Goal: Task Accomplishment & Management: Manage account settings

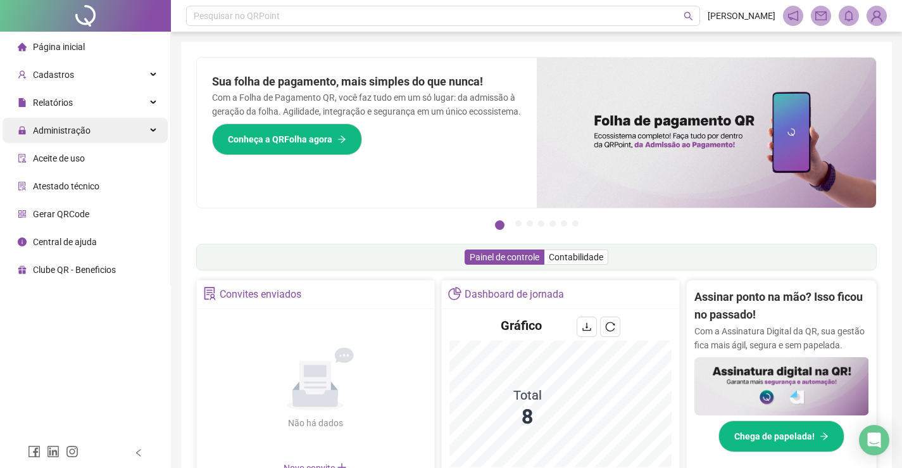
click at [94, 128] on div "Administração" at bounding box center [85, 130] width 165 height 25
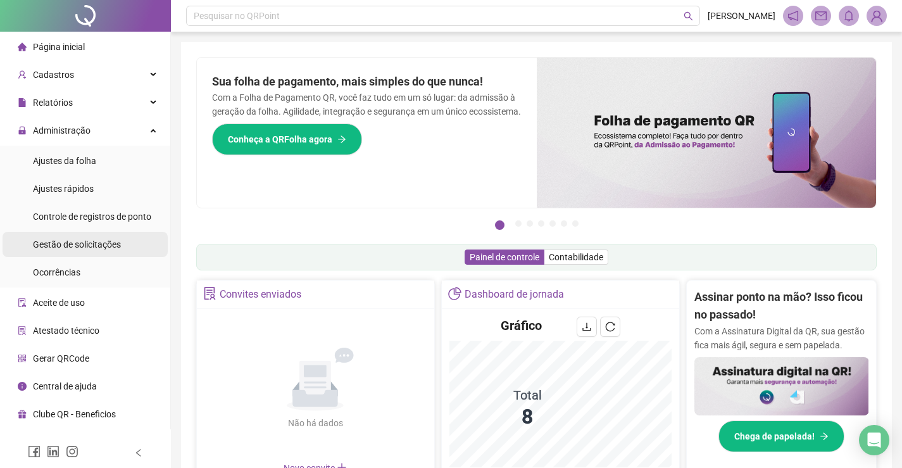
click at [76, 245] on span "Gestão de solicitações" at bounding box center [77, 244] width 88 height 10
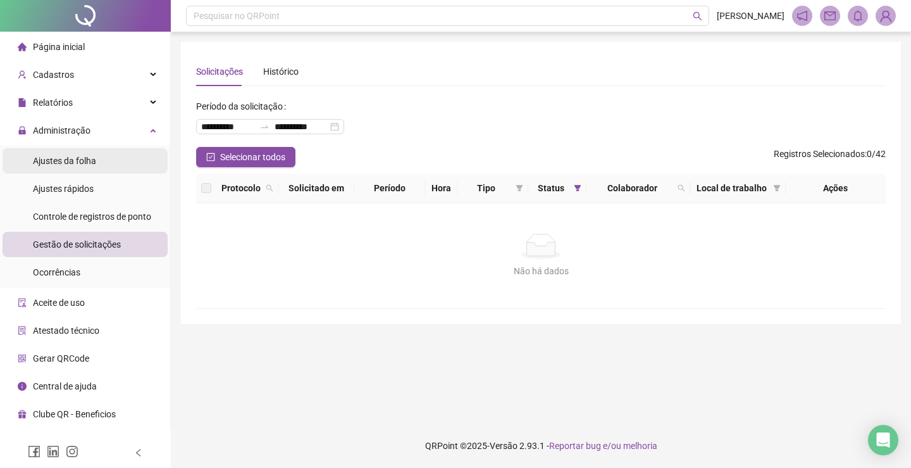
click at [98, 153] on li "Ajustes da folha" at bounding box center [85, 160] width 165 height 25
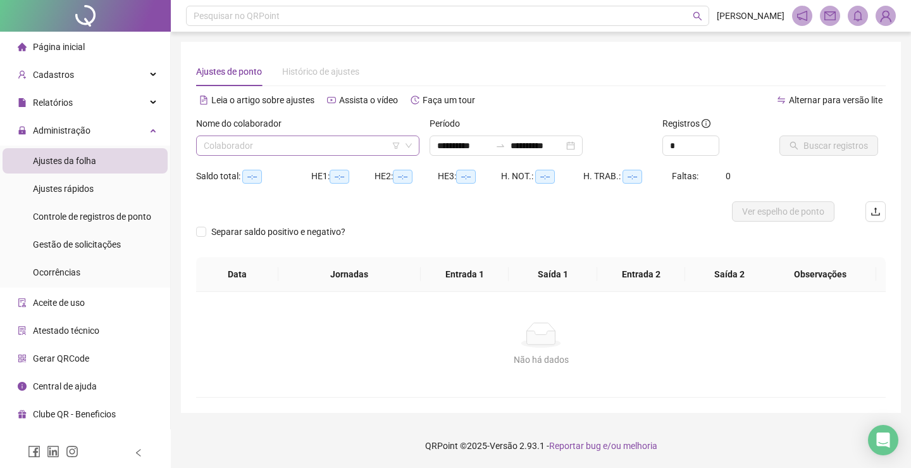
click at [350, 149] on input "search" at bounding box center [302, 145] width 197 height 19
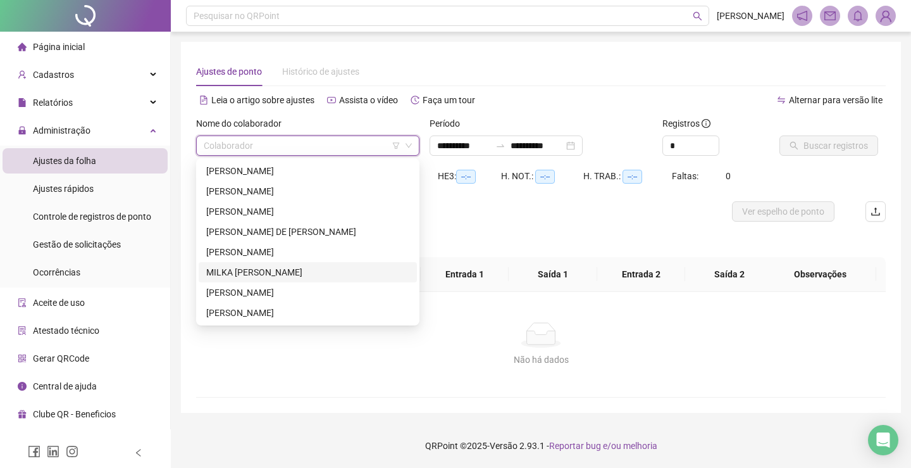
click at [311, 266] on div "MILKA [PERSON_NAME]" at bounding box center [307, 272] width 203 height 14
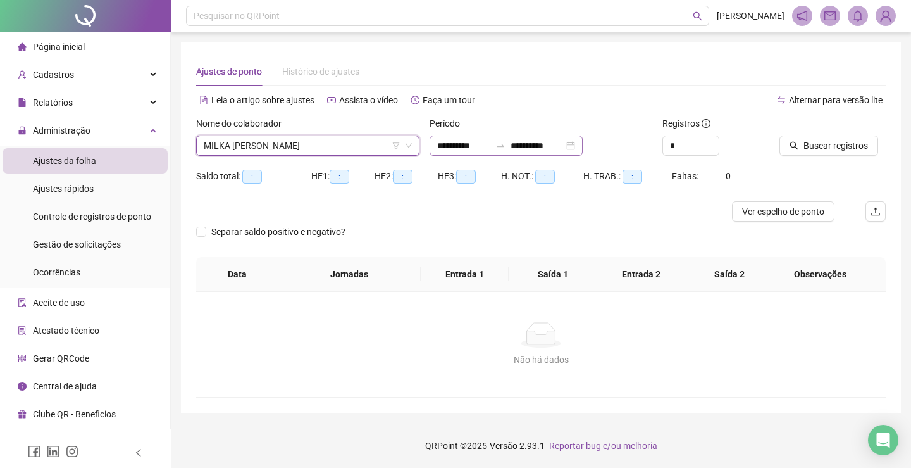
click at [583, 144] on div "**********" at bounding box center [506, 145] width 153 height 20
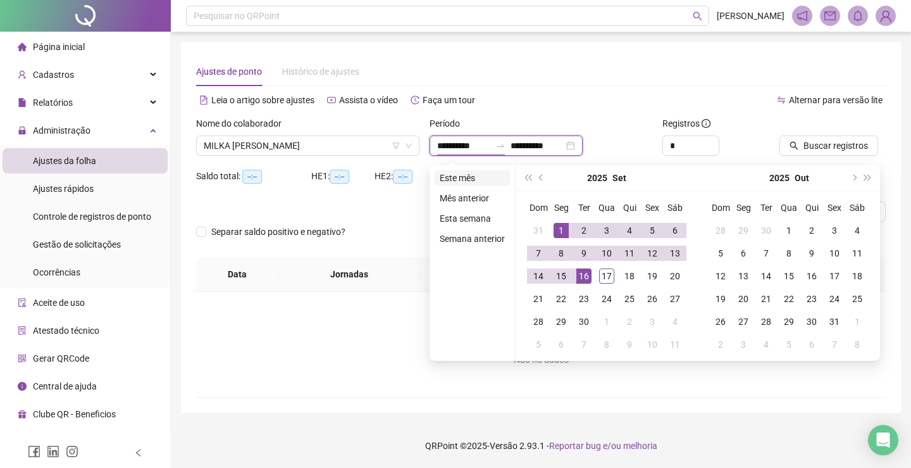
type input "**********"
click at [454, 178] on li "Este mês" at bounding box center [472, 177] width 75 height 15
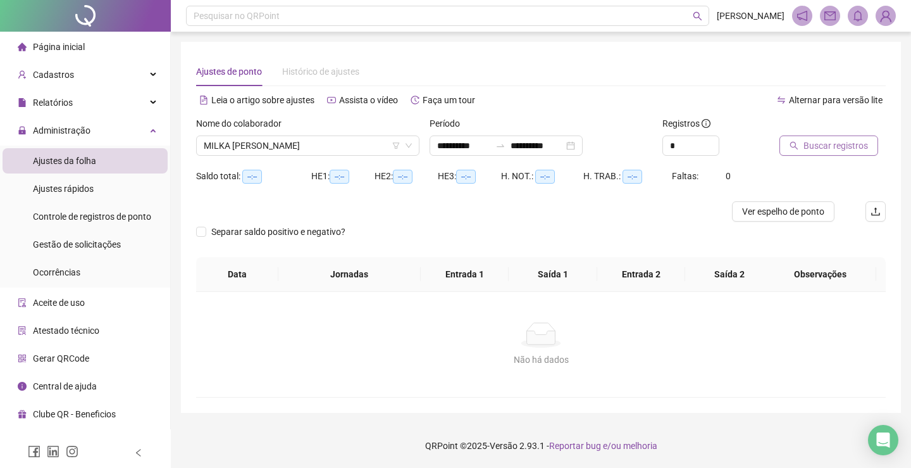
click at [826, 144] on span "Buscar registros" at bounding box center [836, 146] width 65 height 14
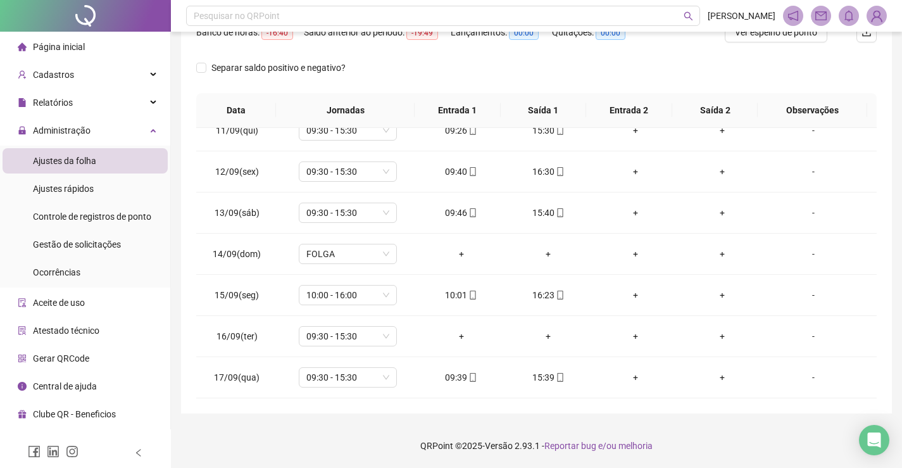
scroll to position [53, 0]
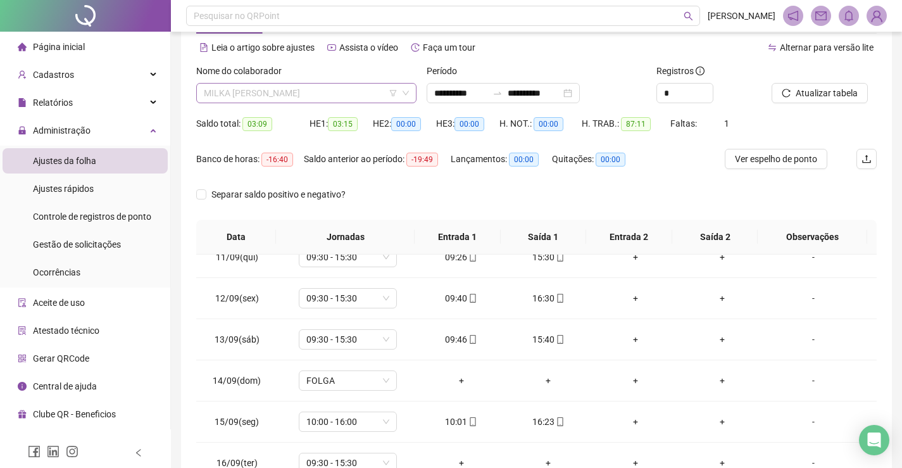
click at [348, 96] on span "MILKA [PERSON_NAME]" at bounding box center [306, 93] width 205 height 19
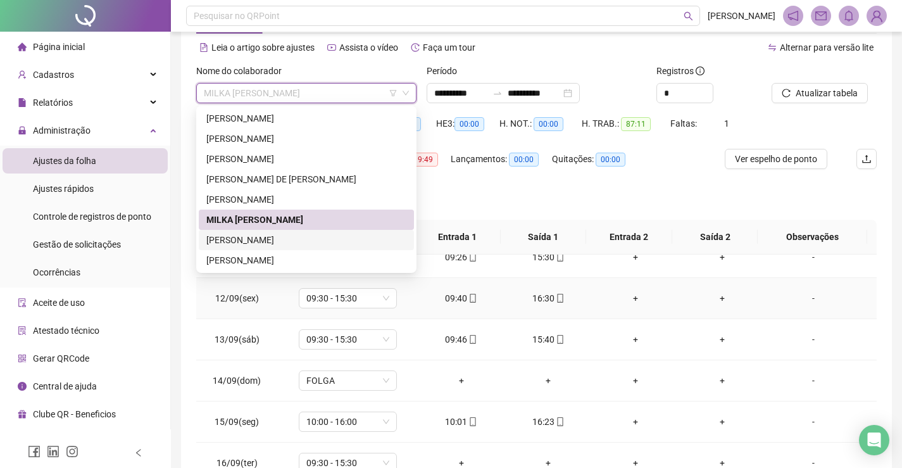
scroll to position [116, 0]
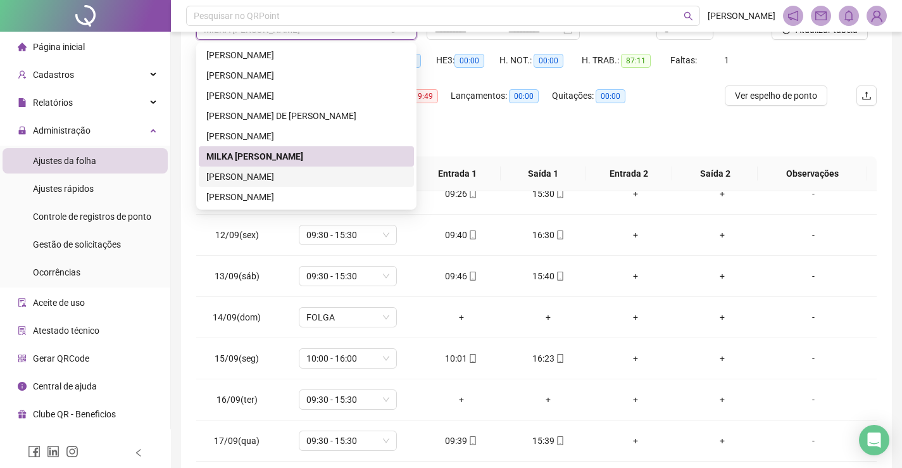
click at [327, 175] on div "[PERSON_NAME]" at bounding box center [306, 177] width 200 height 14
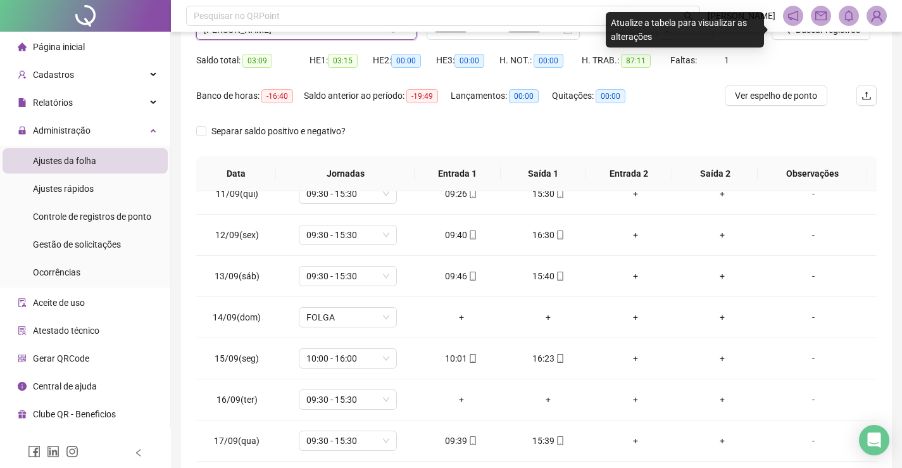
click at [846, 31] on header "Pesquisar no QRPoint GIULIA MELO" at bounding box center [536, 16] width 731 height 32
click at [846, 35] on span "Buscar registros" at bounding box center [828, 30] width 65 height 14
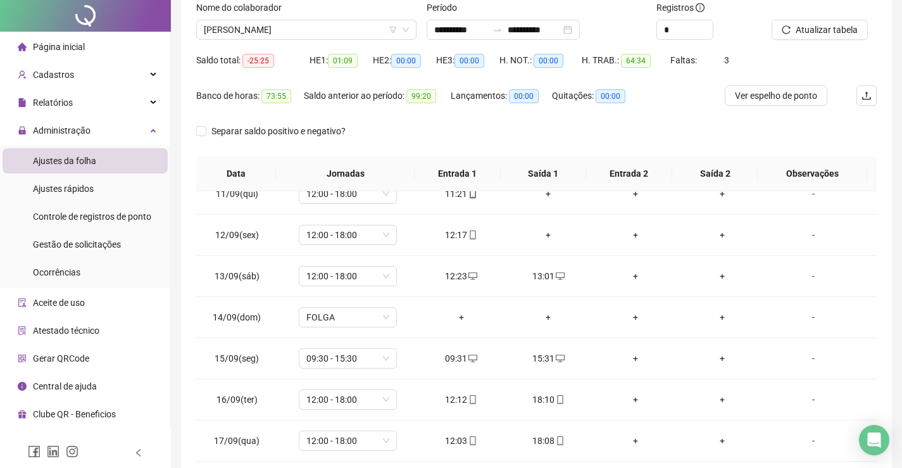
scroll to position [0, 0]
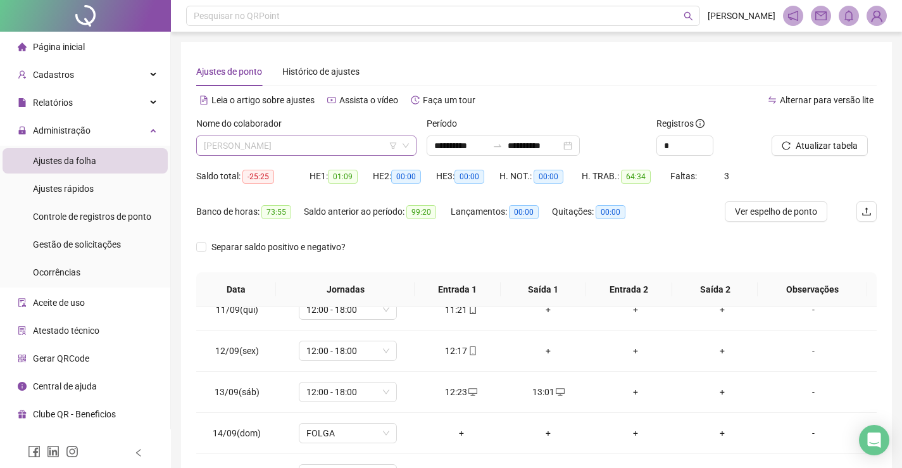
click at [356, 145] on span "[PERSON_NAME]" at bounding box center [306, 145] width 205 height 19
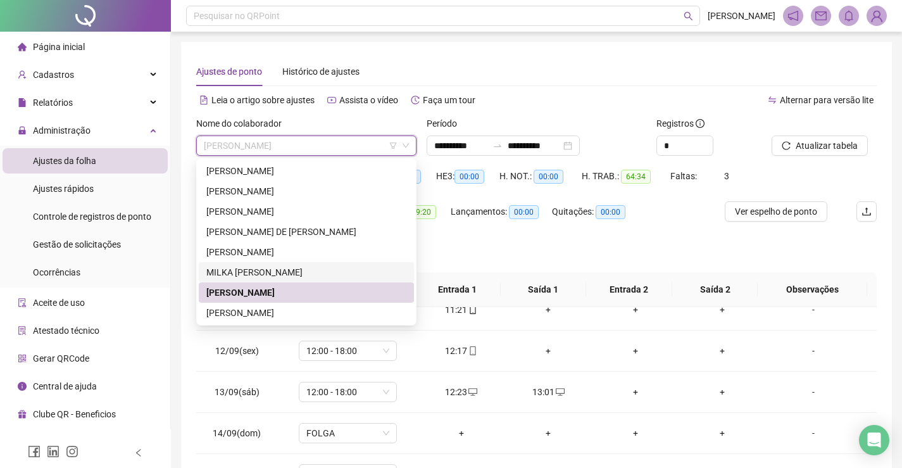
click at [307, 277] on div "MILKA [PERSON_NAME]" at bounding box center [306, 272] width 200 height 14
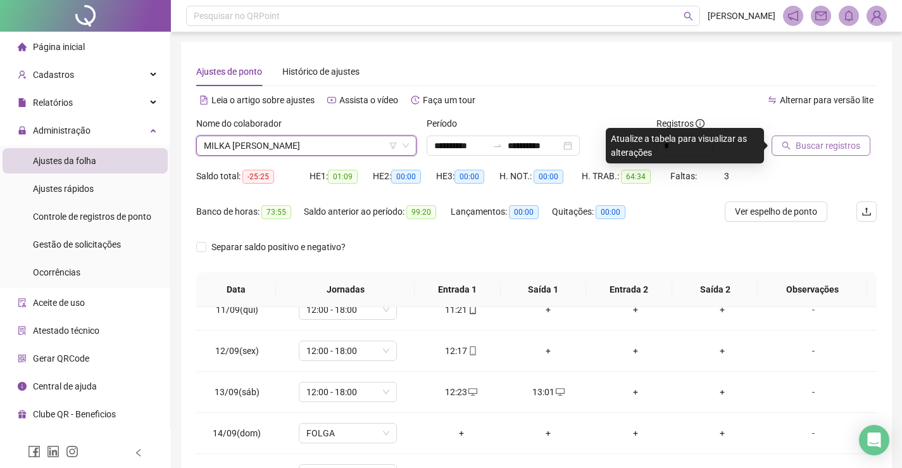
click at [810, 142] on span "Buscar registros" at bounding box center [828, 146] width 65 height 14
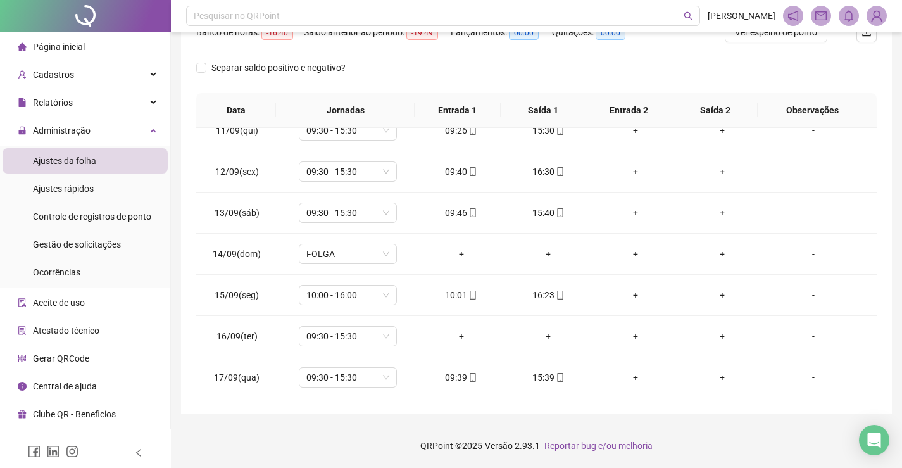
scroll to position [53, 0]
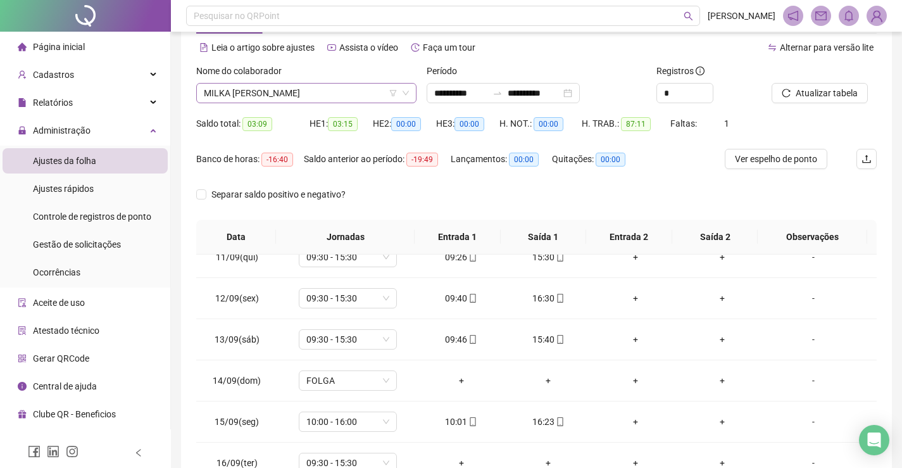
click at [384, 96] on span "MILKA [PERSON_NAME]" at bounding box center [306, 93] width 205 height 19
click at [458, 93] on input "**********" at bounding box center [460, 93] width 53 height 14
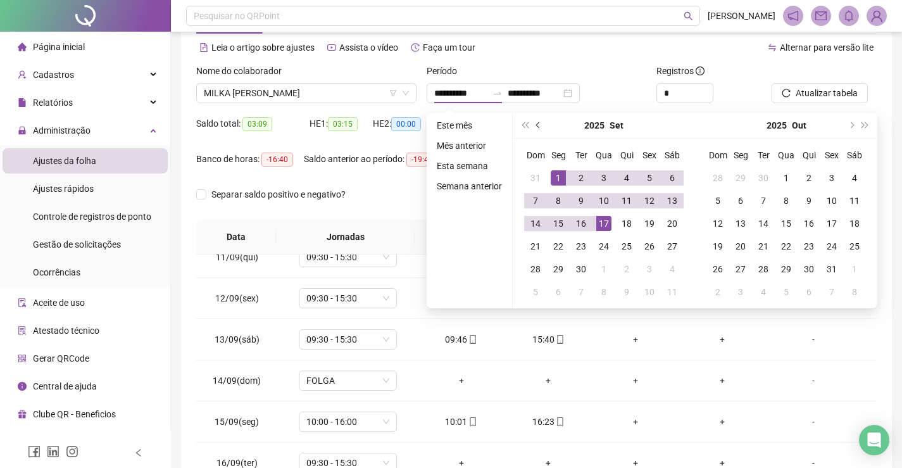
click at [542, 125] on button "prev-year" at bounding box center [539, 125] width 14 height 25
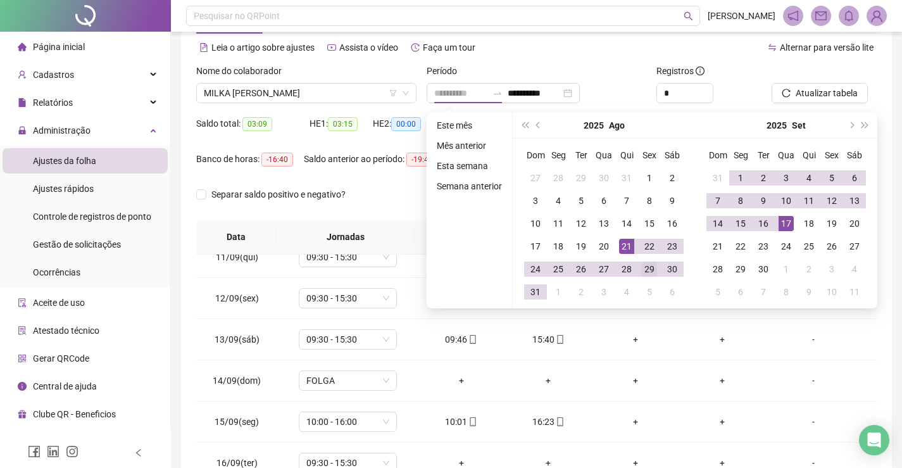
type input "**********"
click at [642, 269] on div "29" at bounding box center [649, 268] width 15 height 15
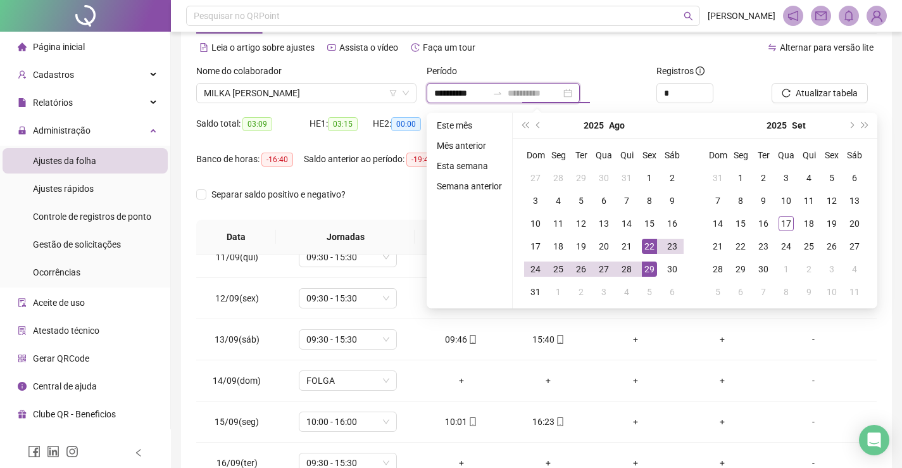
type input "**********"
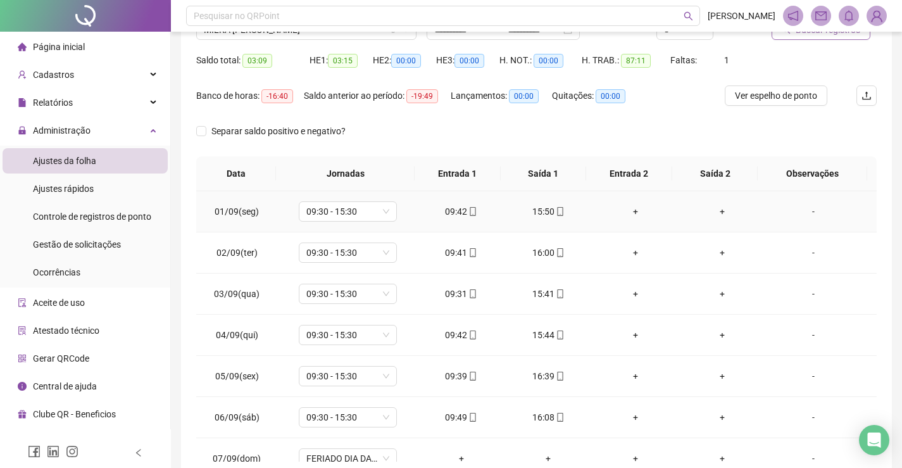
scroll to position [0, 0]
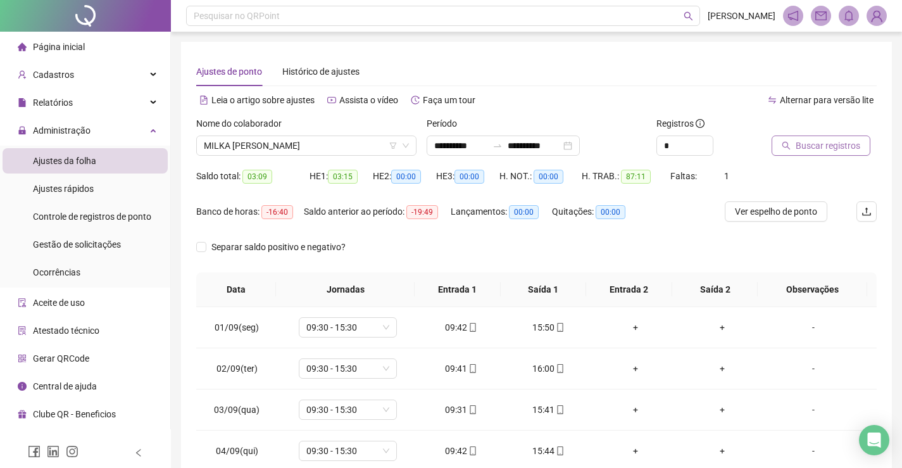
click at [817, 151] on span "Buscar registros" at bounding box center [828, 146] width 65 height 14
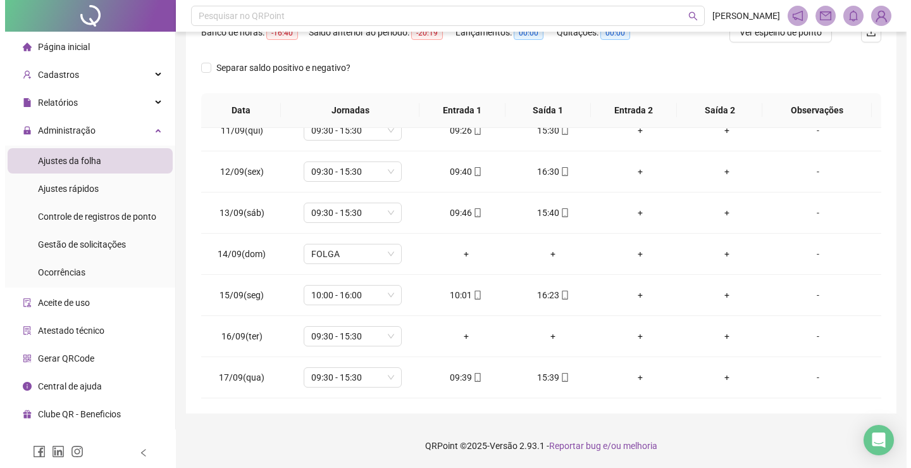
scroll to position [53, 0]
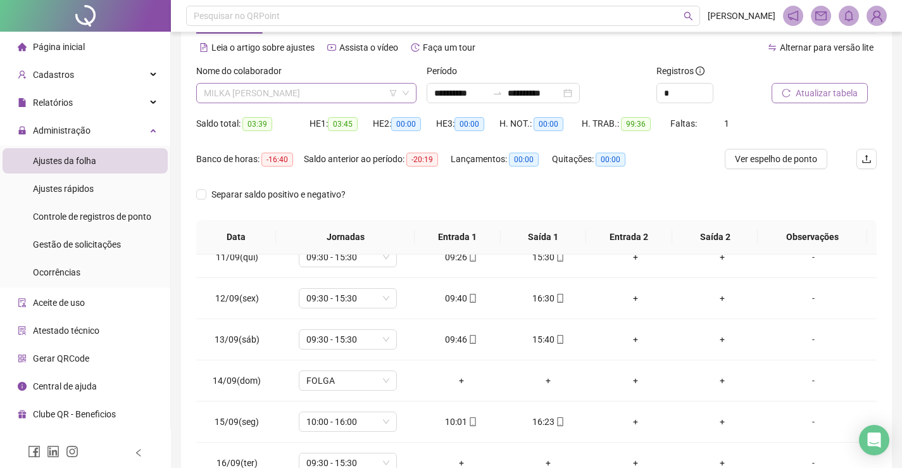
click at [342, 99] on span "MILKA [PERSON_NAME]" at bounding box center [306, 93] width 205 height 19
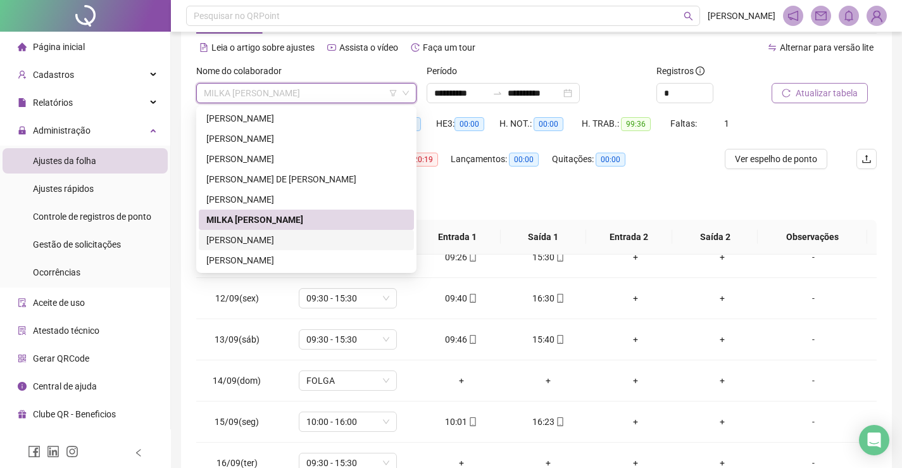
click at [293, 241] on div "[PERSON_NAME]" at bounding box center [306, 240] width 200 height 14
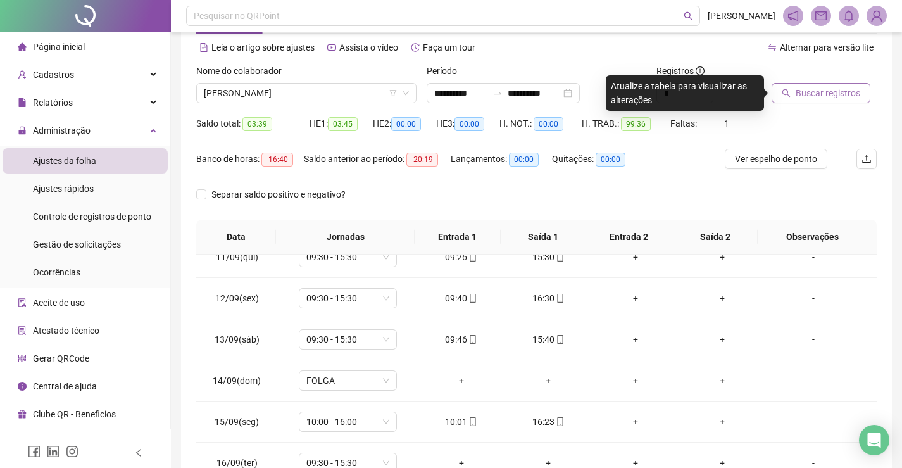
click at [803, 94] on span "Buscar registros" at bounding box center [828, 93] width 65 height 14
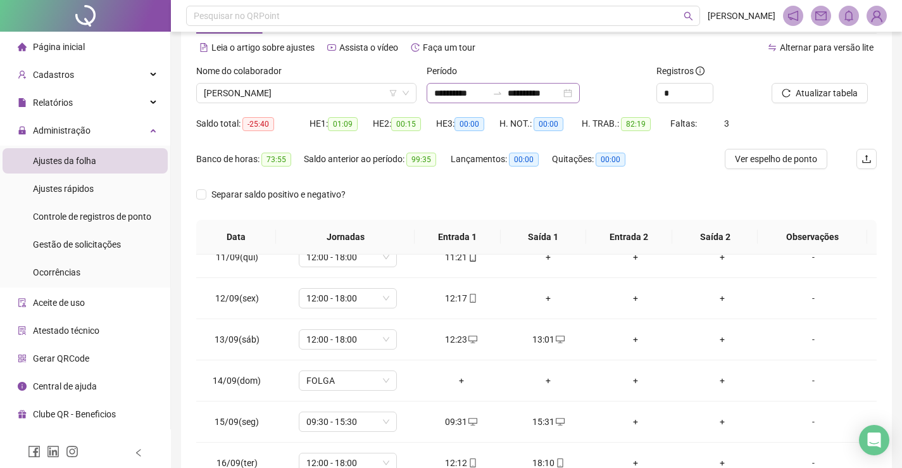
click at [580, 95] on div "**********" at bounding box center [503, 93] width 153 height 20
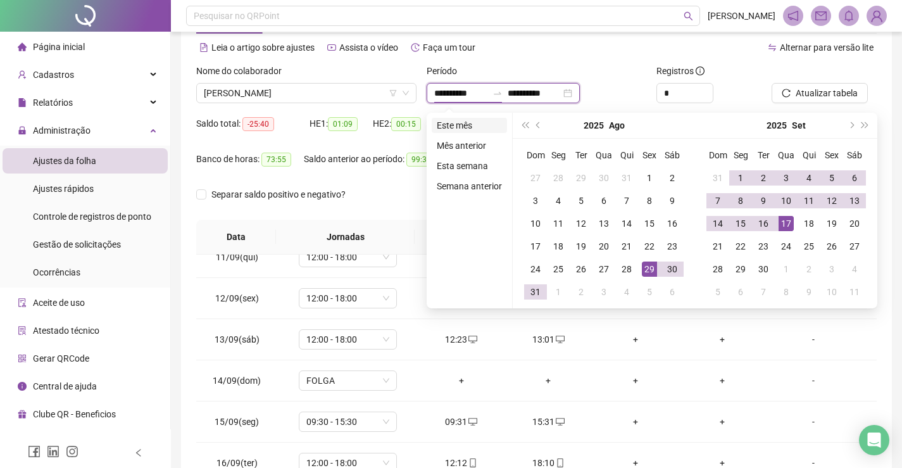
type input "**********"
click at [453, 123] on li "Este mês" at bounding box center [469, 125] width 75 height 15
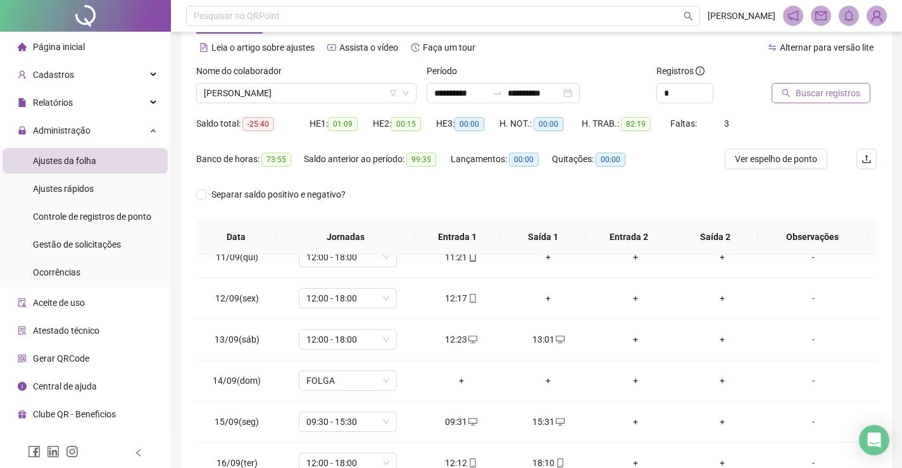
click at [835, 97] on span "Buscar registros" at bounding box center [828, 93] width 65 height 14
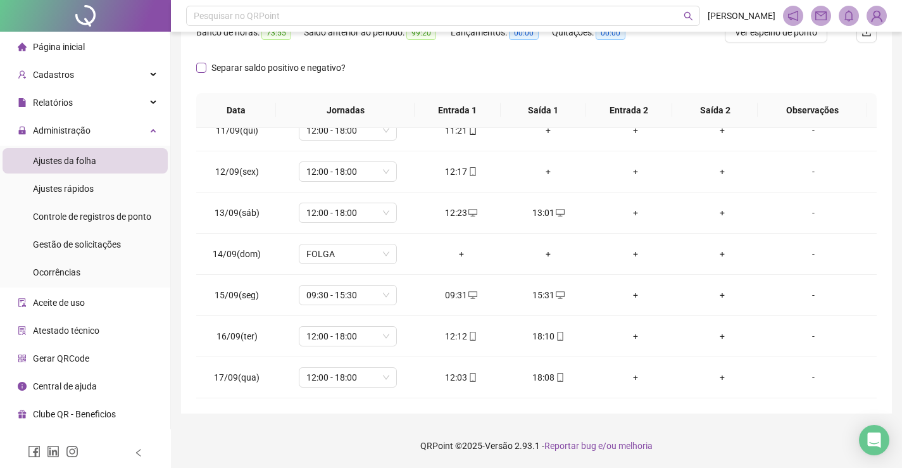
scroll to position [0, 0]
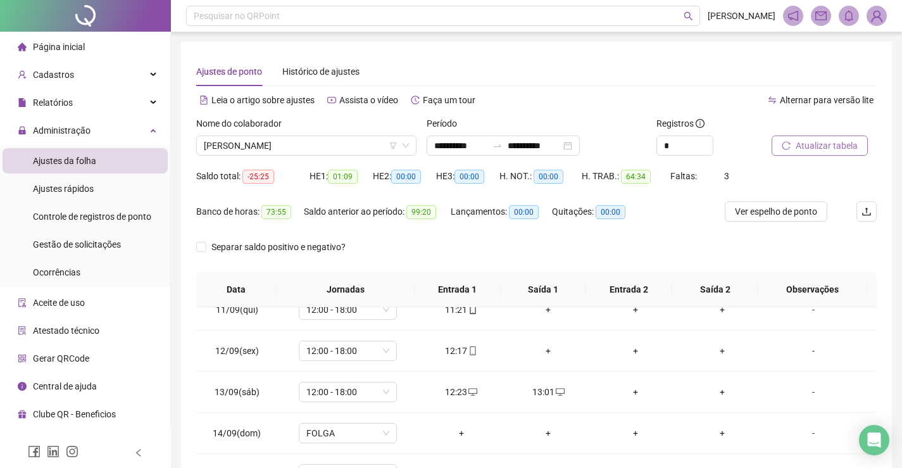
click at [120, 53] on li "Página inicial" at bounding box center [85, 46] width 165 height 25
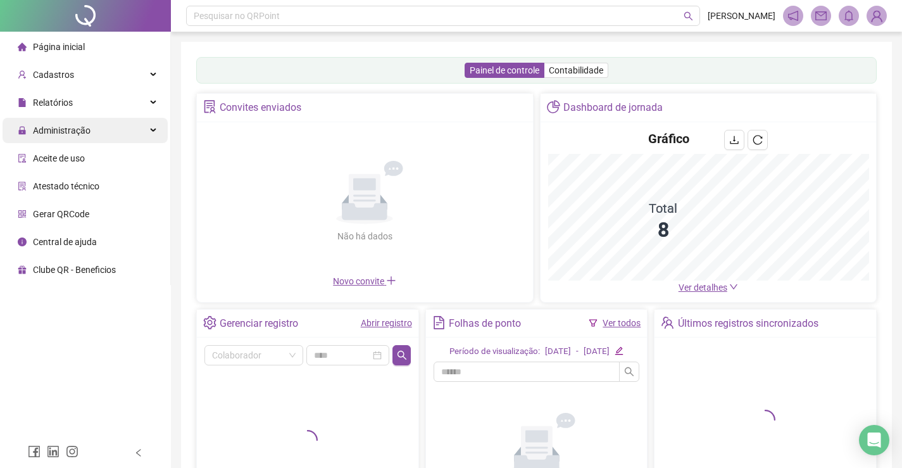
click at [111, 138] on div "Administração" at bounding box center [85, 130] width 165 height 25
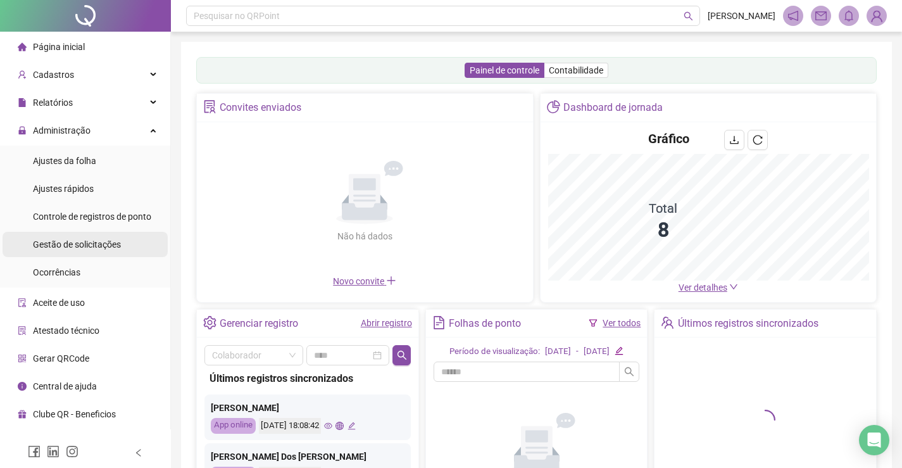
click at [89, 250] on div "Gestão de solicitações" at bounding box center [77, 244] width 88 height 25
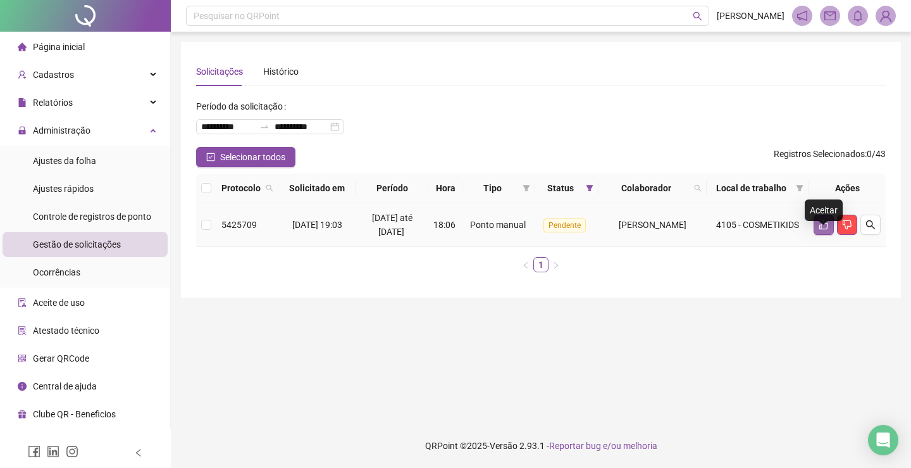
click at [822, 230] on icon "like" at bounding box center [824, 225] width 10 height 10
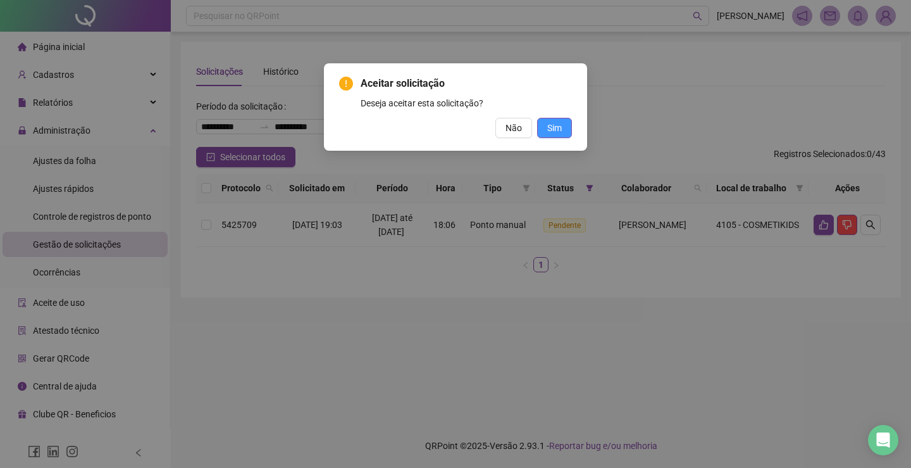
click at [561, 134] on button "Sim" at bounding box center [554, 128] width 35 height 20
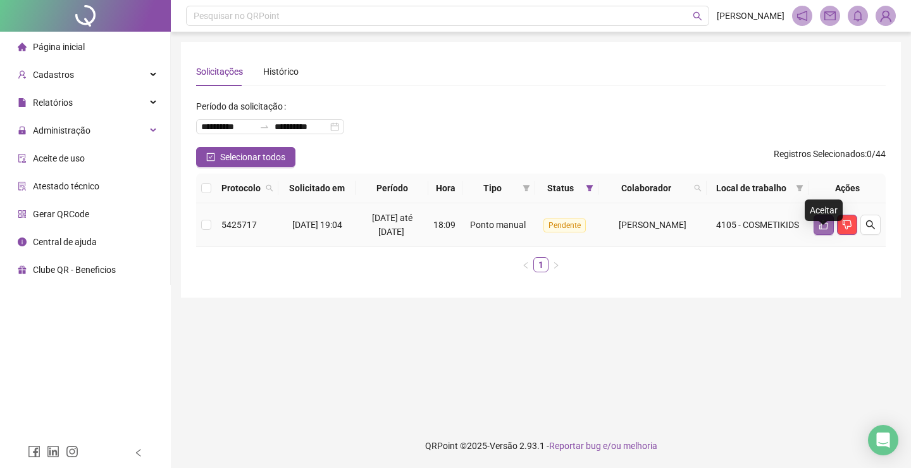
click at [820, 230] on icon "like" at bounding box center [824, 225] width 10 height 10
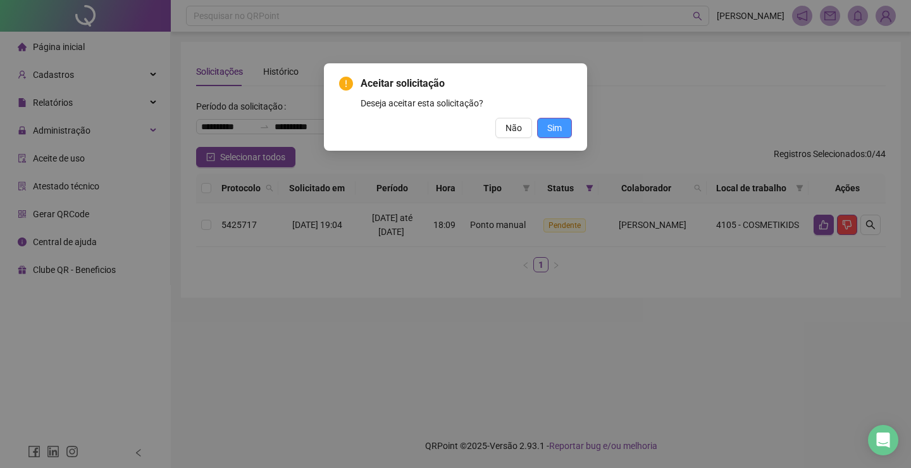
click at [568, 130] on button "Sim" at bounding box center [554, 128] width 35 height 20
click at [558, 127] on span "Sim" at bounding box center [555, 128] width 15 height 14
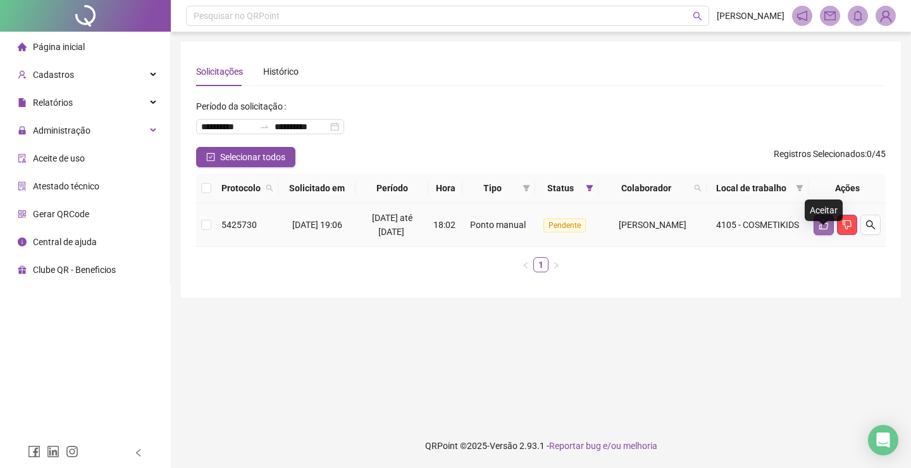
click at [825, 230] on icon "like" at bounding box center [824, 225] width 10 height 10
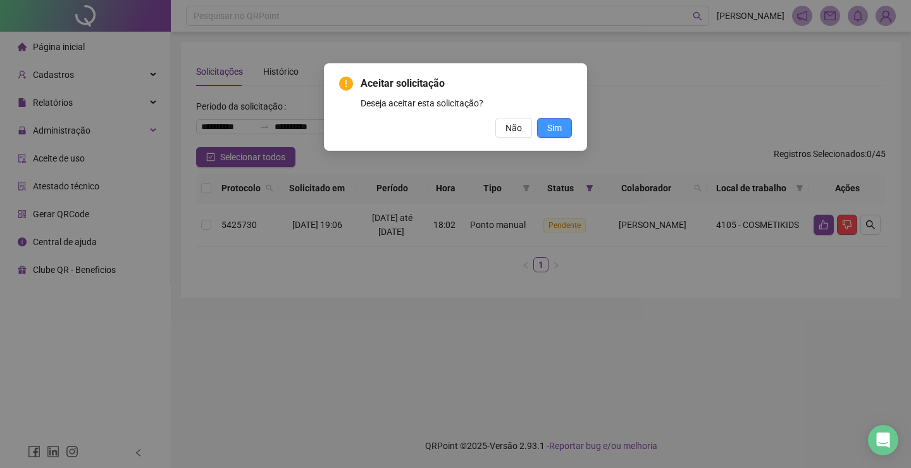
drag, startPoint x: 560, startPoint y: 129, endPoint x: 387, endPoint y: 17, distance: 206.5
click at [560, 130] on span "Sim" at bounding box center [555, 128] width 15 height 14
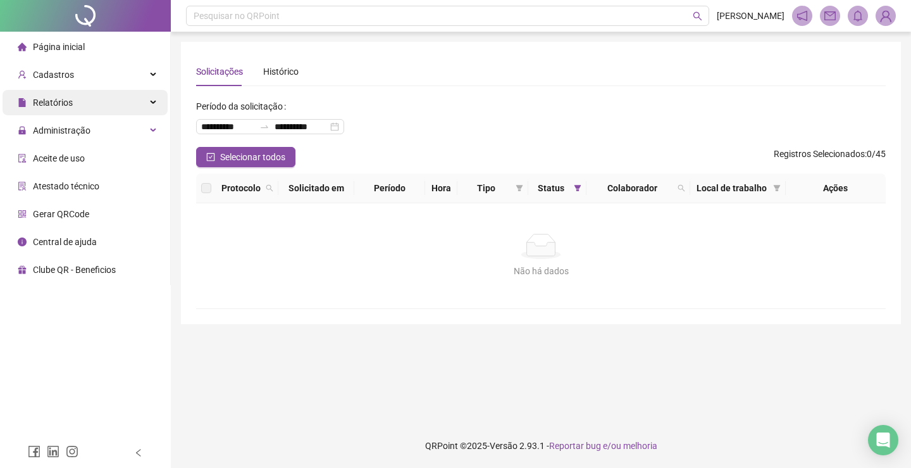
click at [94, 103] on div "Relatórios" at bounding box center [85, 102] width 165 height 25
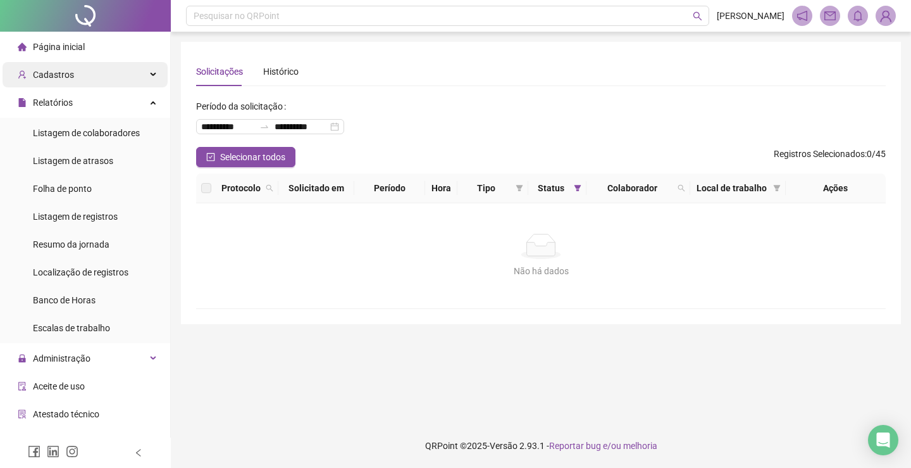
click at [97, 78] on div "Cadastros" at bounding box center [85, 74] width 165 height 25
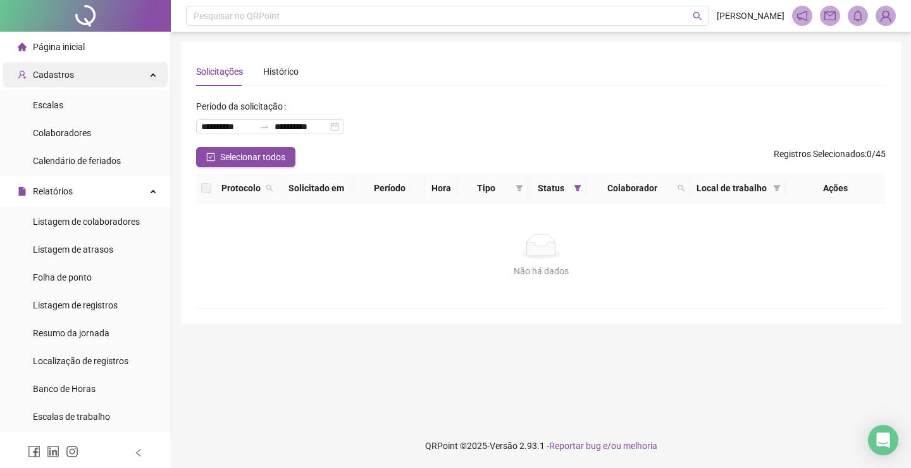
click at [108, 73] on div "Cadastros" at bounding box center [85, 74] width 165 height 25
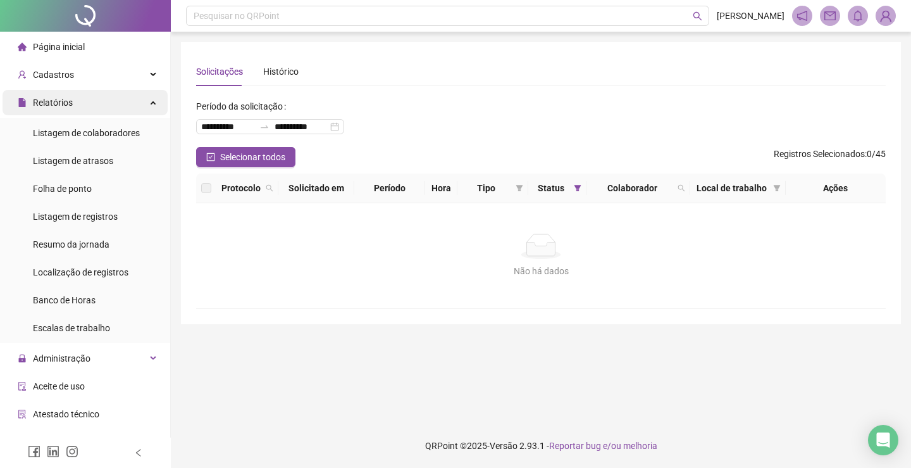
click at [99, 106] on div "Relatórios" at bounding box center [85, 102] width 165 height 25
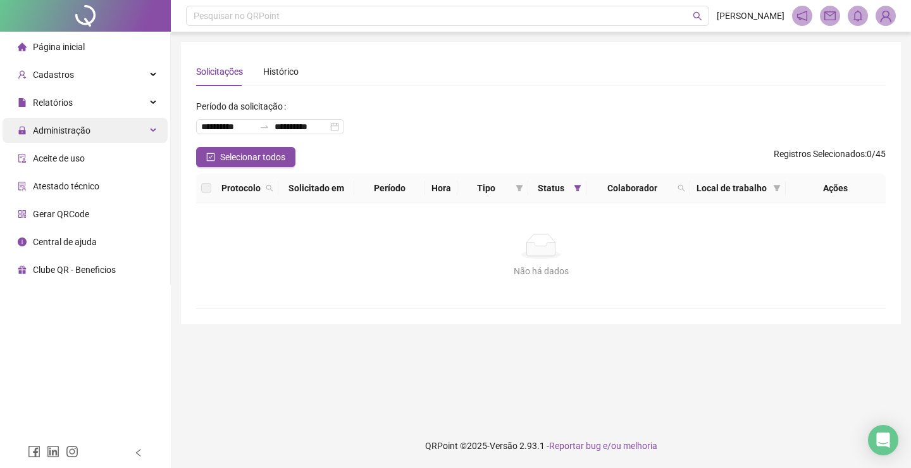
click at [102, 126] on div "Administração" at bounding box center [85, 130] width 165 height 25
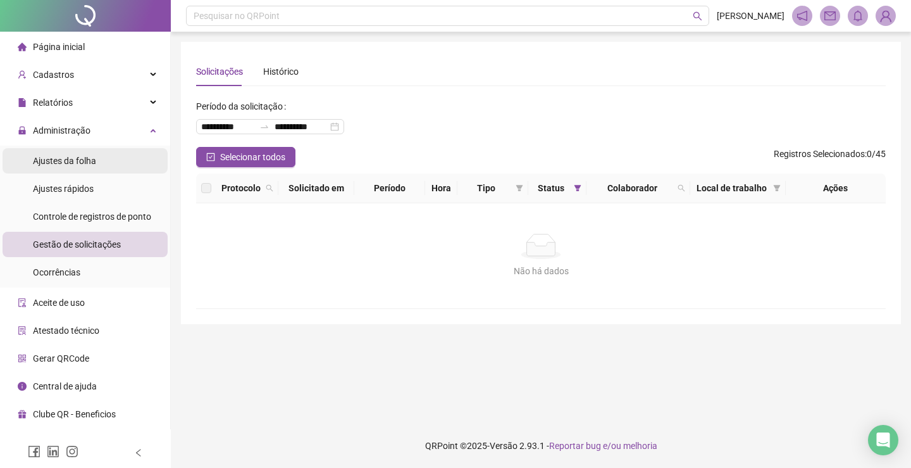
click at [110, 149] on li "Ajustes da folha" at bounding box center [85, 160] width 165 height 25
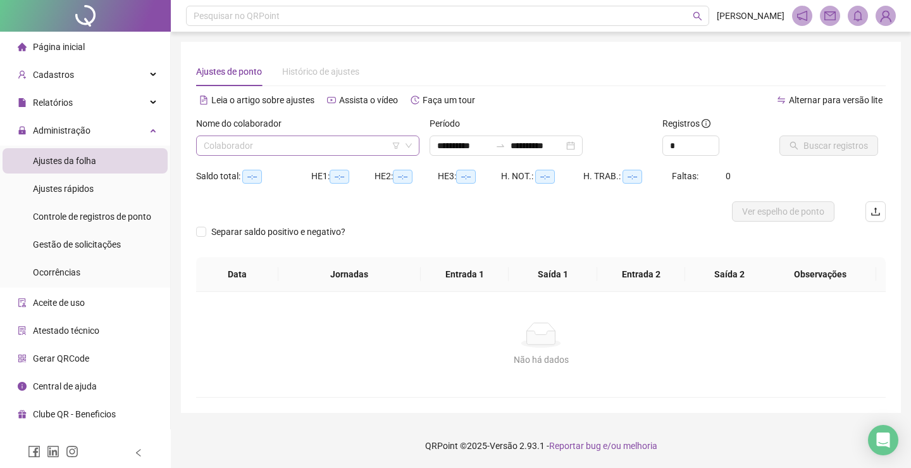
click at [363, 147] on input "search" at bounding box center [302, 145] width 197 height 19
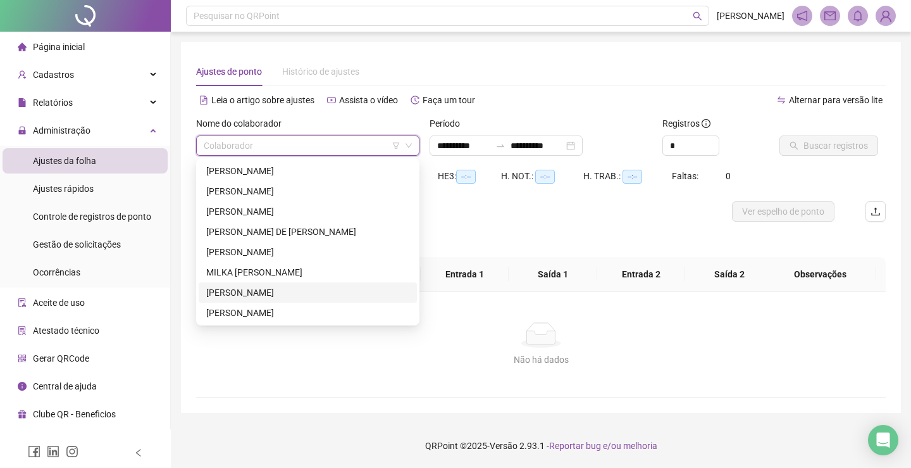
click at [293, 292] on div "[PERSON_NAME]" at bounding box center [307, 292] width 203 height 14
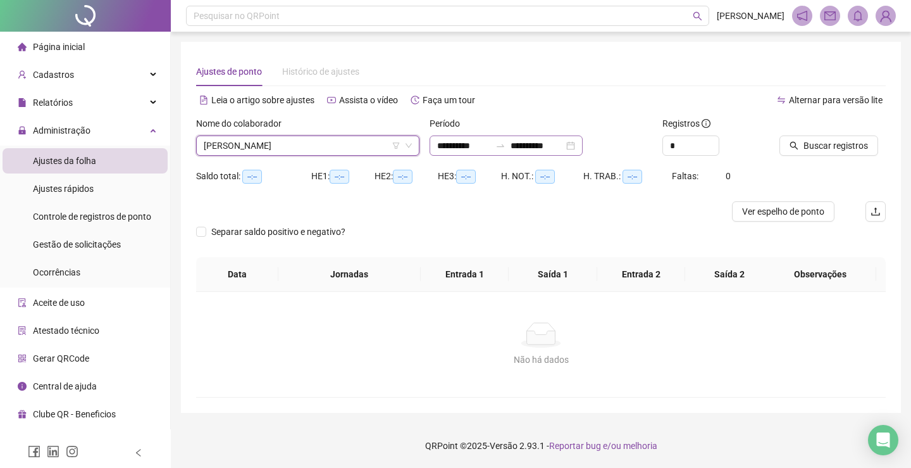
click at [583, 144] on div "**********" at bounding box center [506, 145] width 153 height 20
type input "**********"
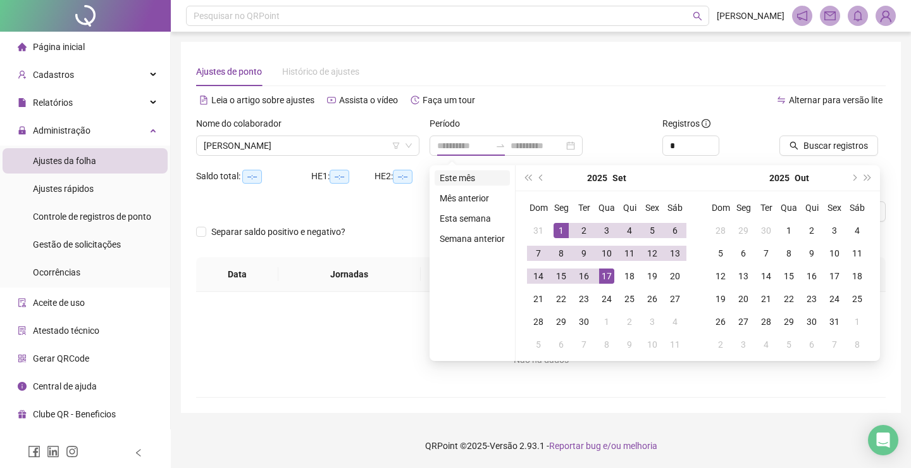
click at [460, 176] on li "Este mês" at bounding box center [472, 177] width 75 height 15
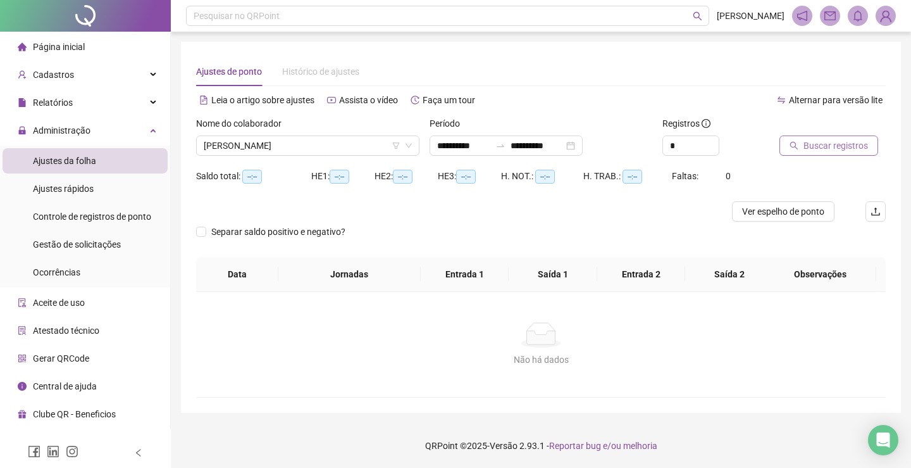
click at [836, 150] on span "Buscar registros" at bounding box center [836, 146] width 65 height 14
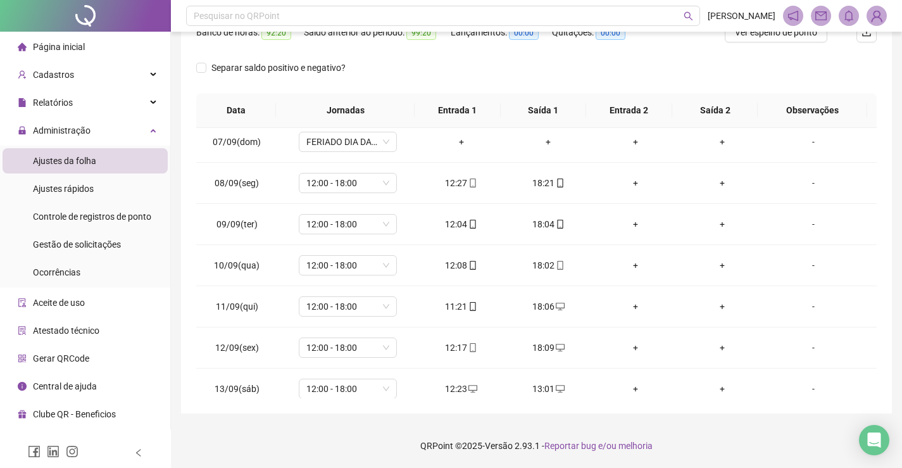
scroll to position [429, 0]
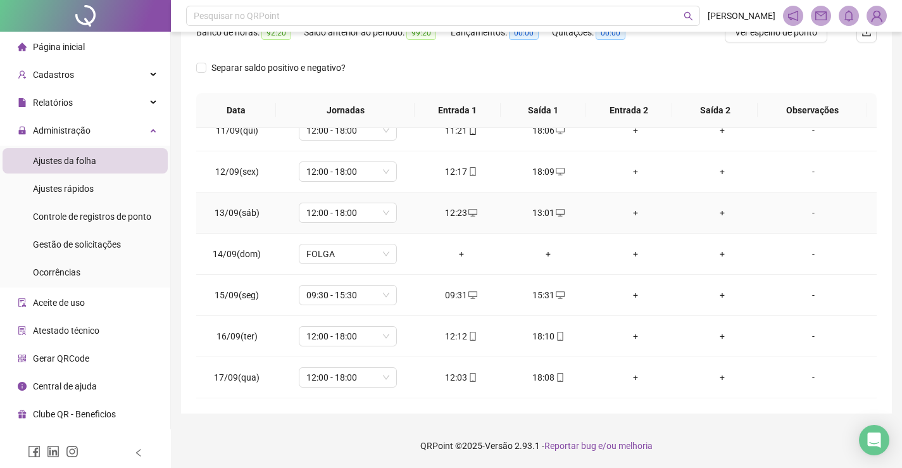
click at [545, 215] on div "13:01" at bounding box center [548, 213] width 67 height 14
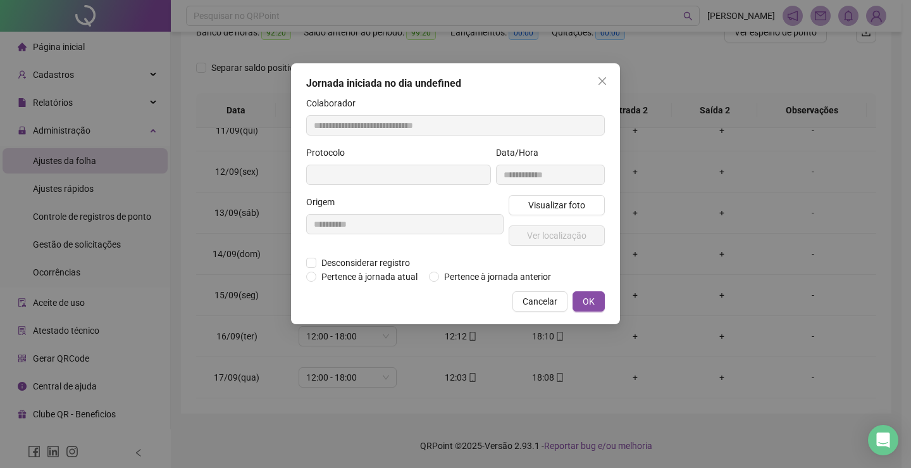
type input "**********"
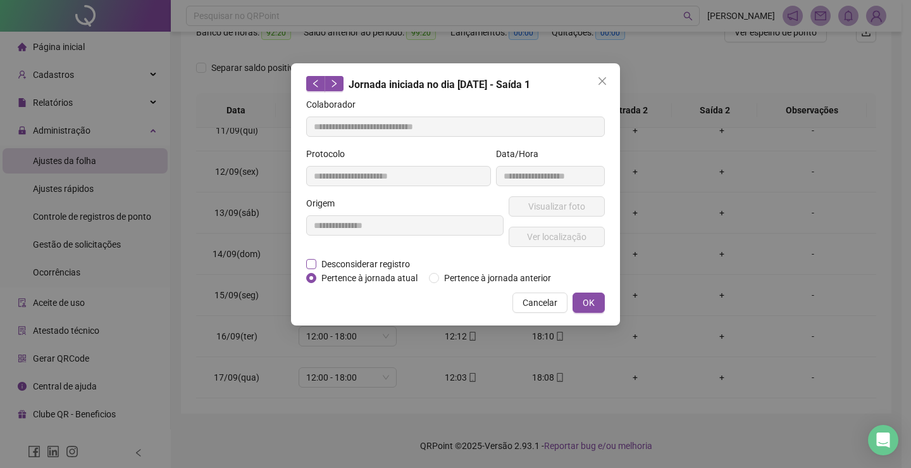
click at [343, 257] on span "Desconsiderar registro" at bounding box center [365, 264] width 99 height 14
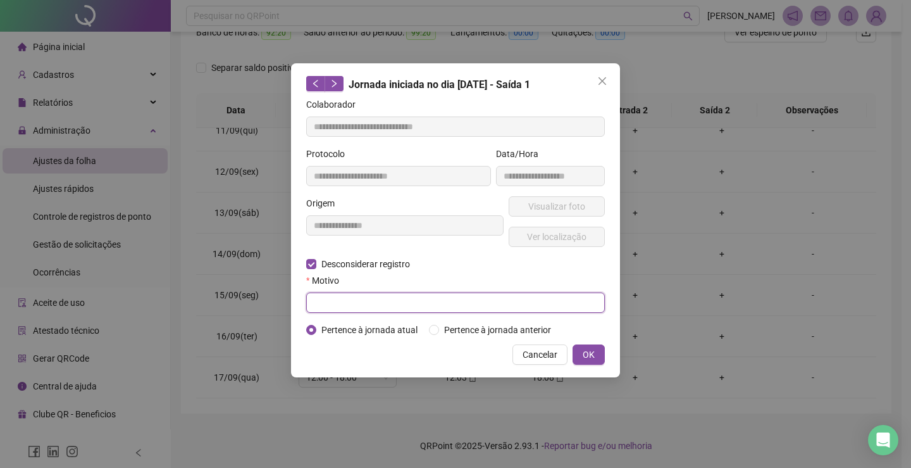
click at [511, 303] on input "text" at bounding box center [455, 302] width 299 height 20
type input "**********"
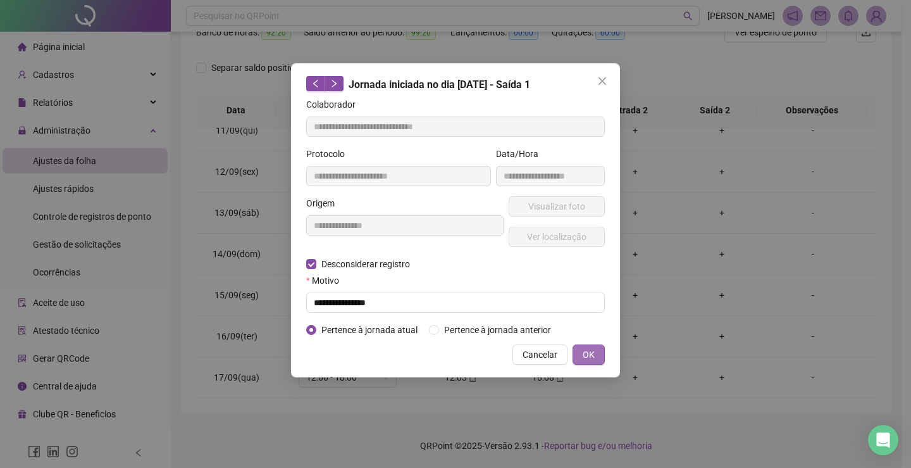
click at [591, 352] on span "OK" at bounding box center [589, 355] width 12 height 14
click at [587, 358] on span "OK" at bounding box center [589, 355] width 12 height 14
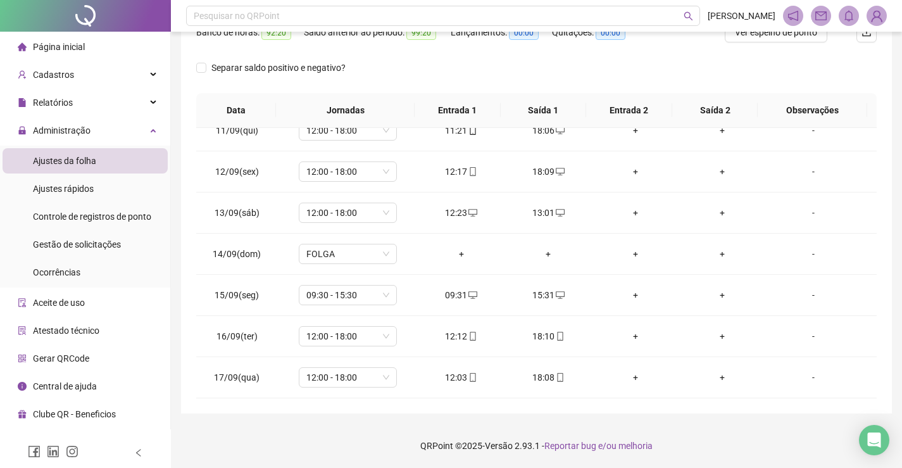
scroll to position [53, 0]
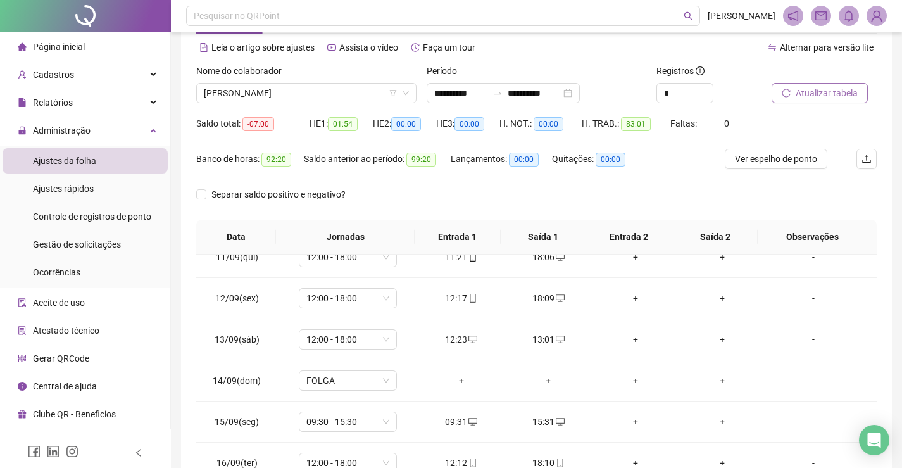
click at [815, 88] on span "Atualizar tabela" at bounding box center [827, 93] width 62 height 14
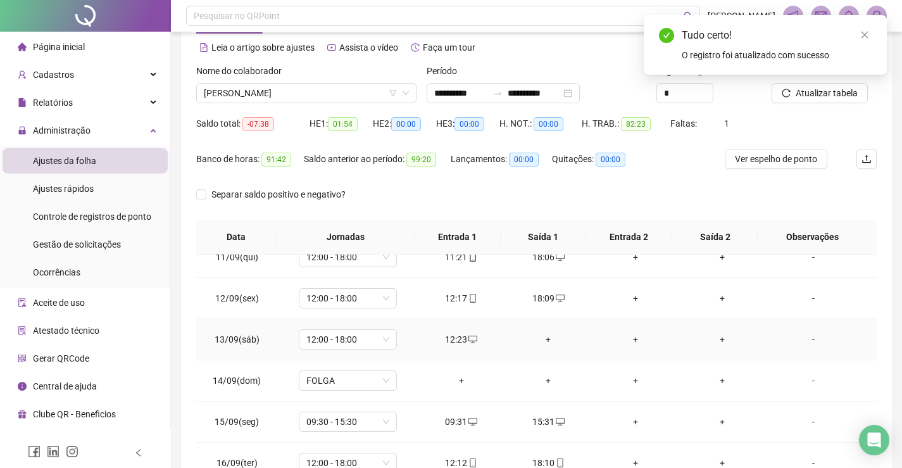
click at [541, 337] on div "+" at bounding box center [548, 339] width 67 height 14
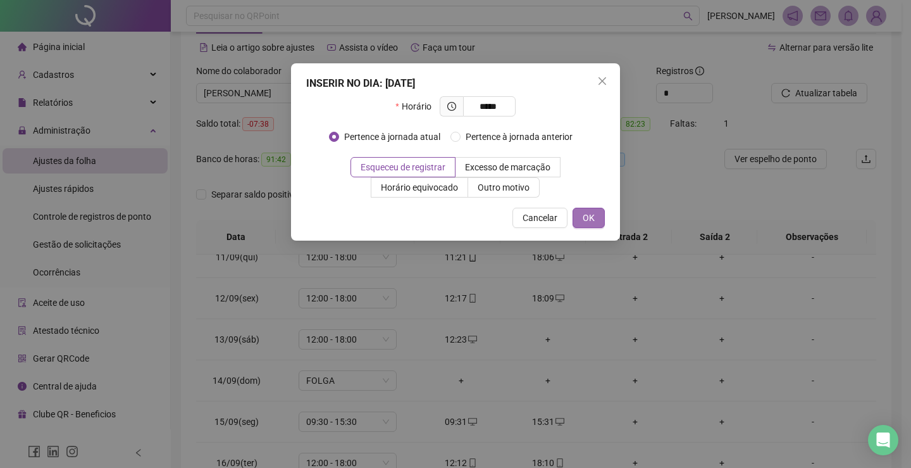
type input "*****"
click at [596, 212] on button "OK" at bounding box center [589, 218] width 32 height 20
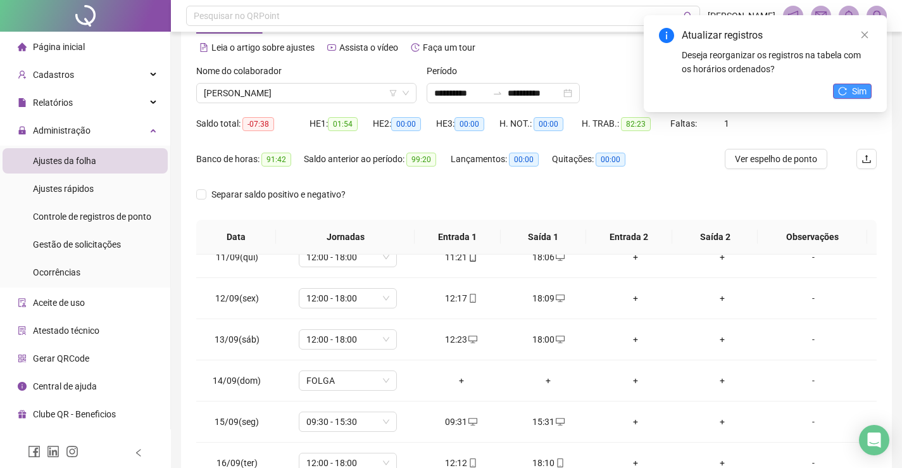
click at [857, 87] on span "Sim" at bounding box center [859, 91] width 15 height 14
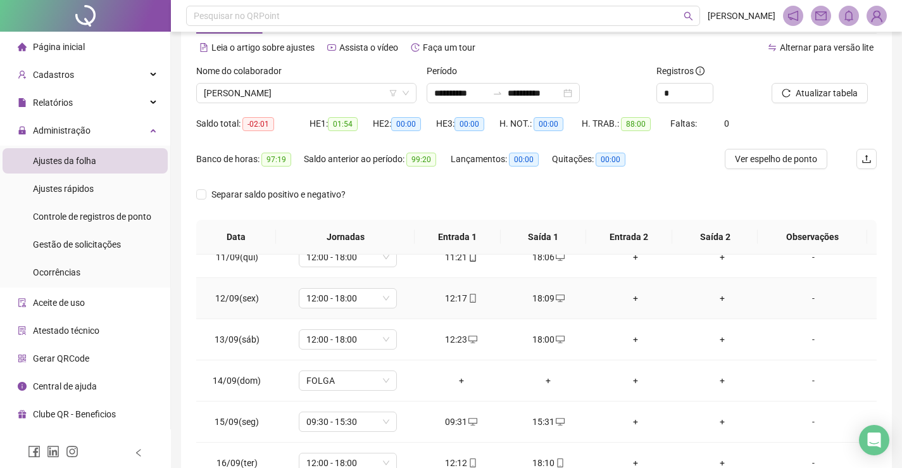
scroll to position [179, 0]
